Goal: Task Accomplishment & Management: Complete application form

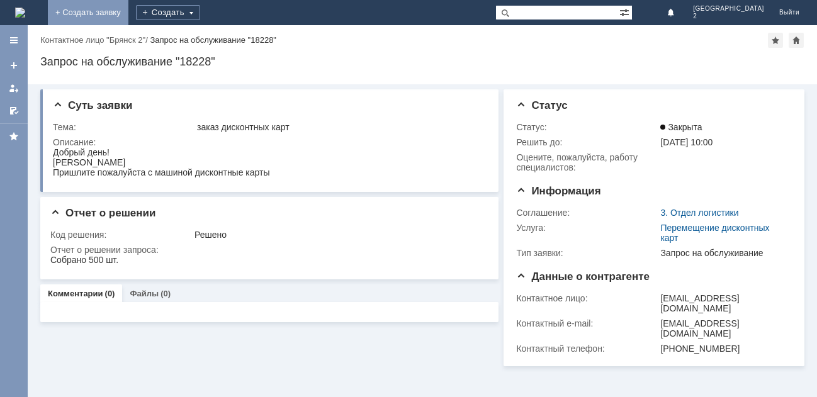
click at [128, 11] on link "+ Создать заявку" at bounding box center [88, 12] width 81 height 25
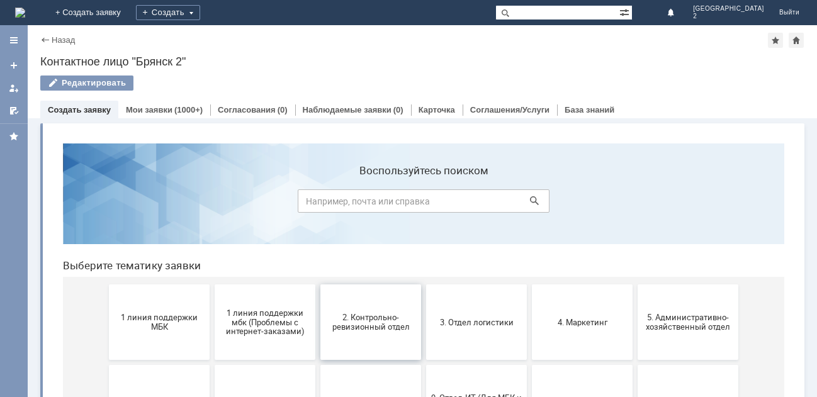
click at [348, 329] on span "2. Контрольно-ревизионный отдел" at bounding box center [370, 322] width 93 height 19
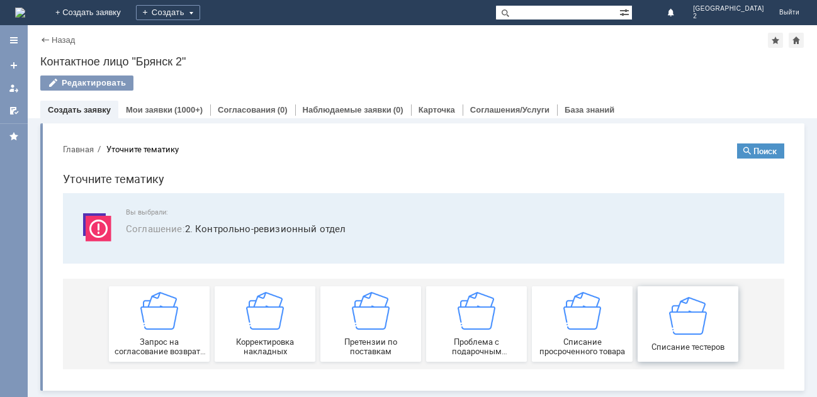
click at [694, 349] on span "Списание тестеров" at bounding box center [688, 346] width 93 height 9
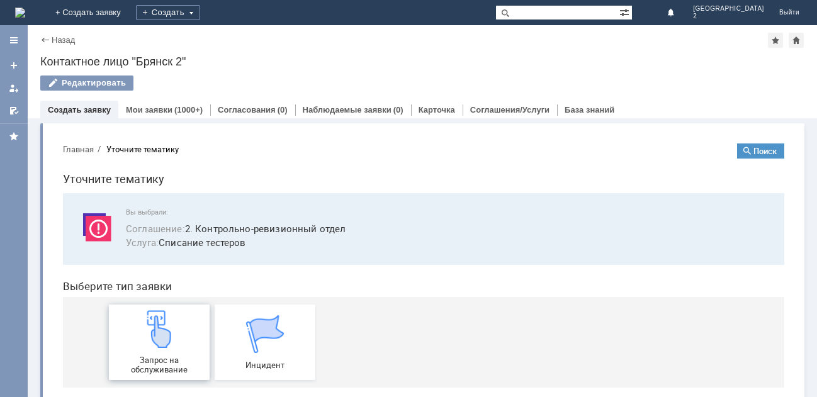
click at [160, 330] on img at bounding box center [159, 329] width 38 height 38
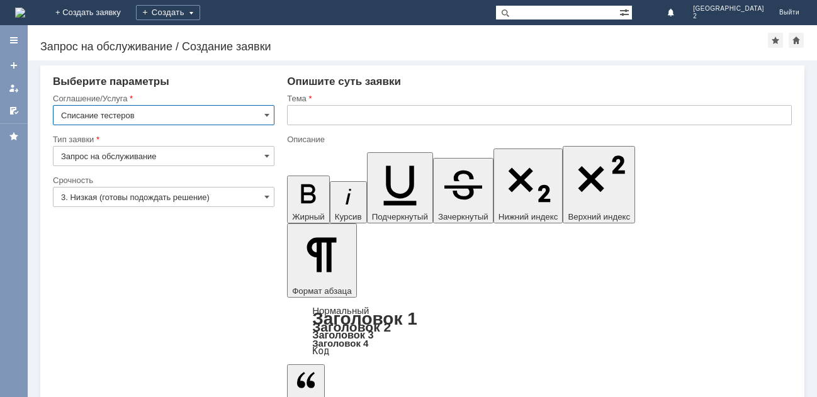
click at [315, 115] on input "text" at bounding box center [539, 115] width 505 height 20
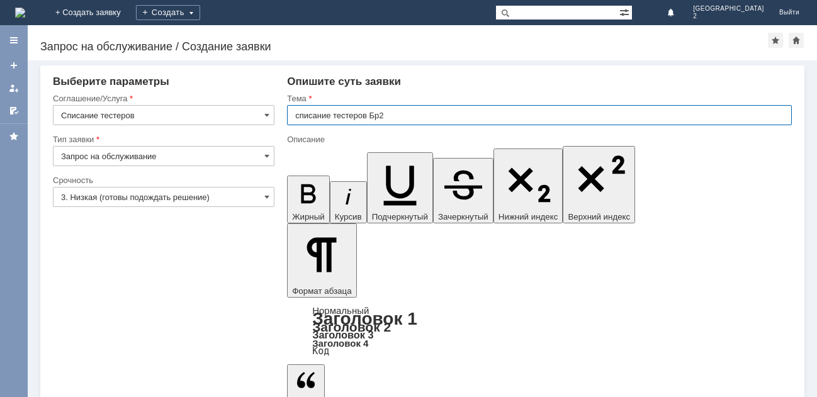
type input "списание тестеров Бр2"
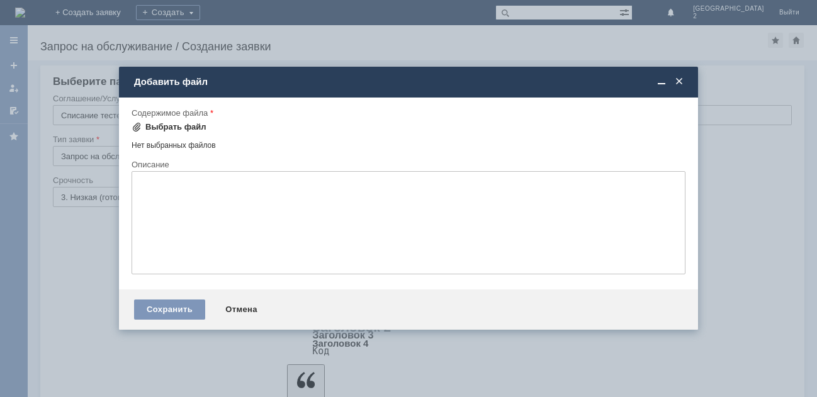
click at [159, 126] on div "Выбрать файл" at bounding box center [175, 127] width 61 height 10
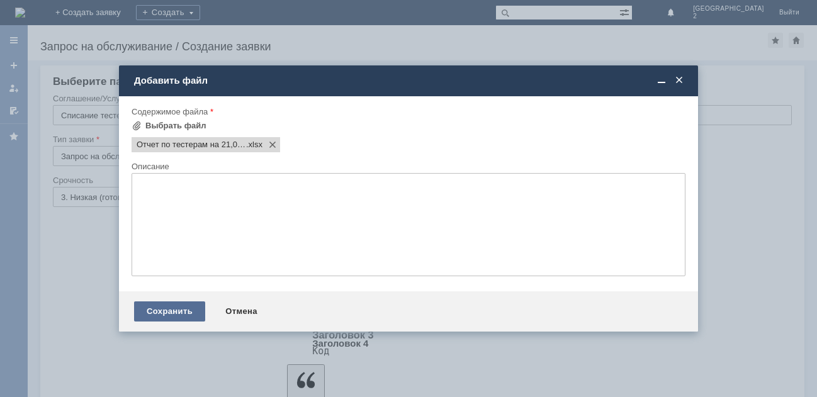
click at [183, 306] on div "Сохранить" at bounding box center [169, 312] width 71 height 20
